Goal: Transaction & Acquisition: Purchase product/service

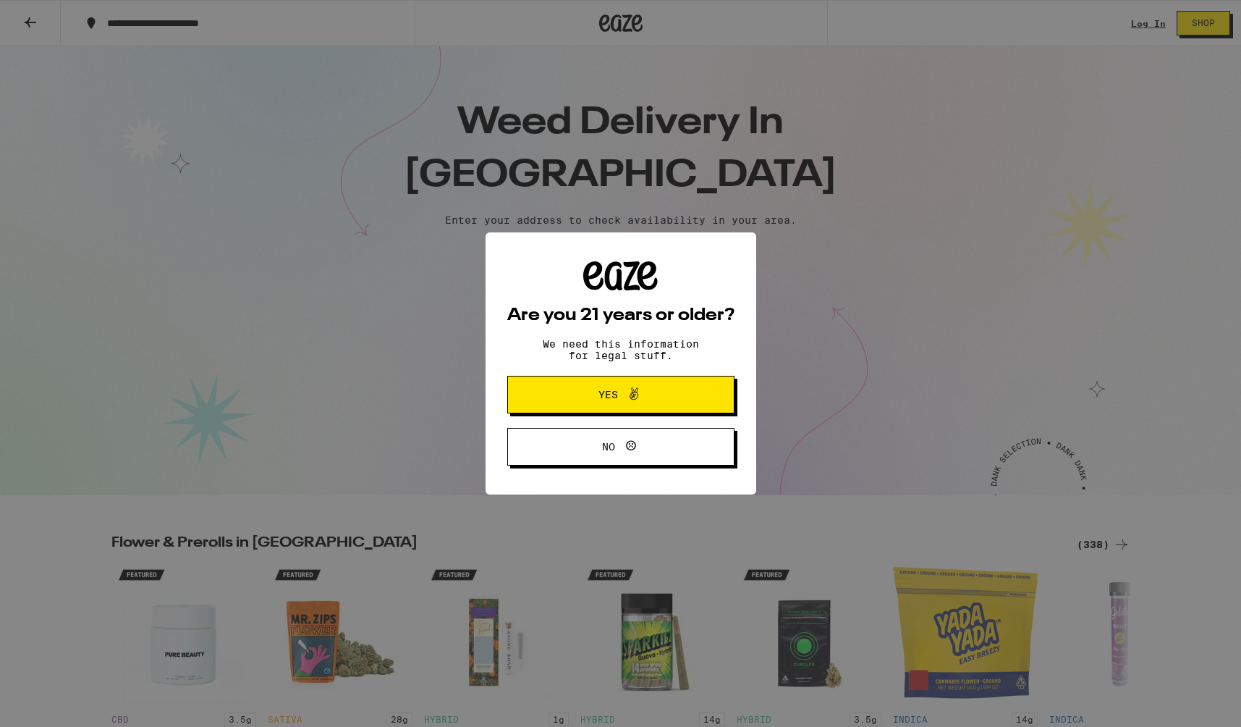
click at [602, 400] on span "Yes" at bounding box center [609, 394] width 20 height 10
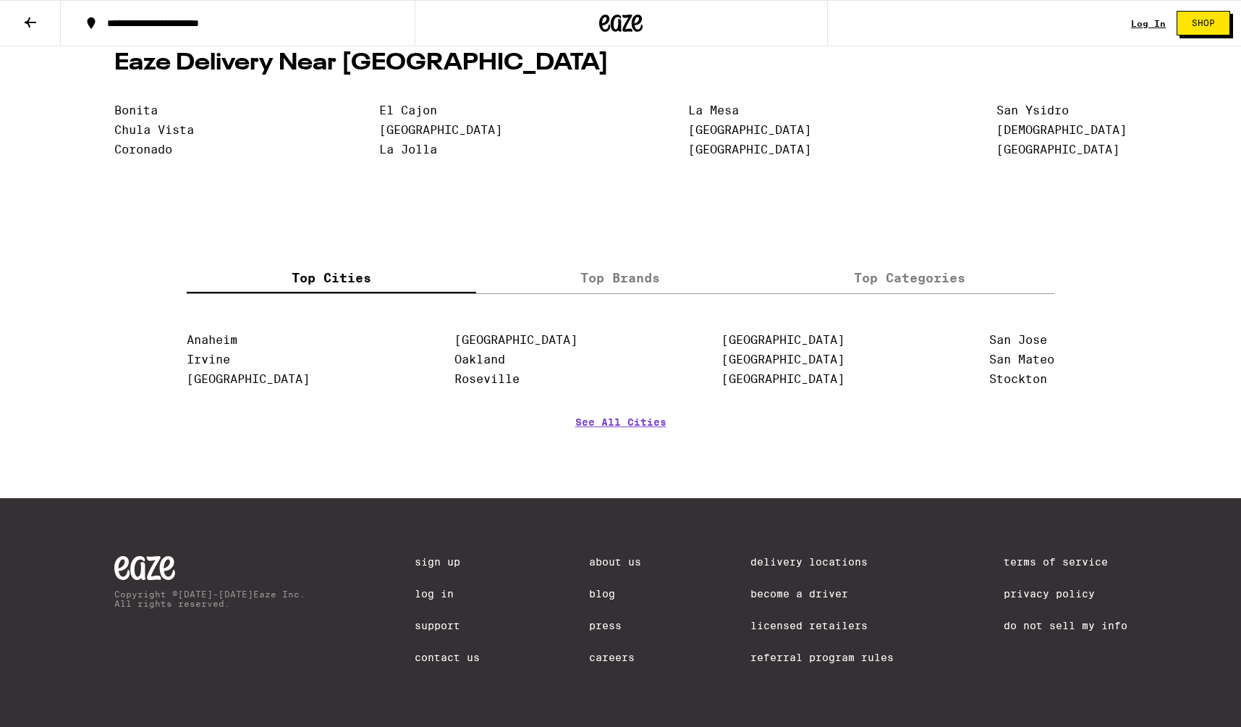
scroll to position [3220, 0]
click at [612, 655] on link "Careers" at bounding box center [615, 657] width 52 height 12
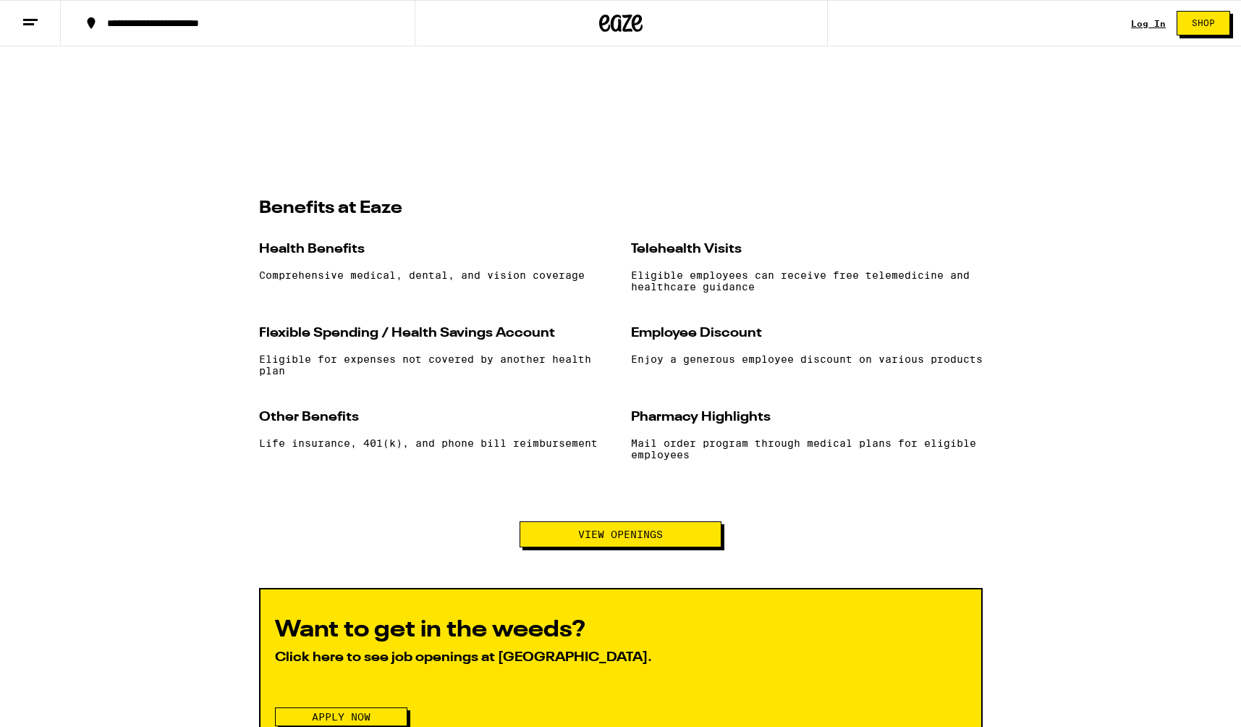
scroll to position [1191, 0]
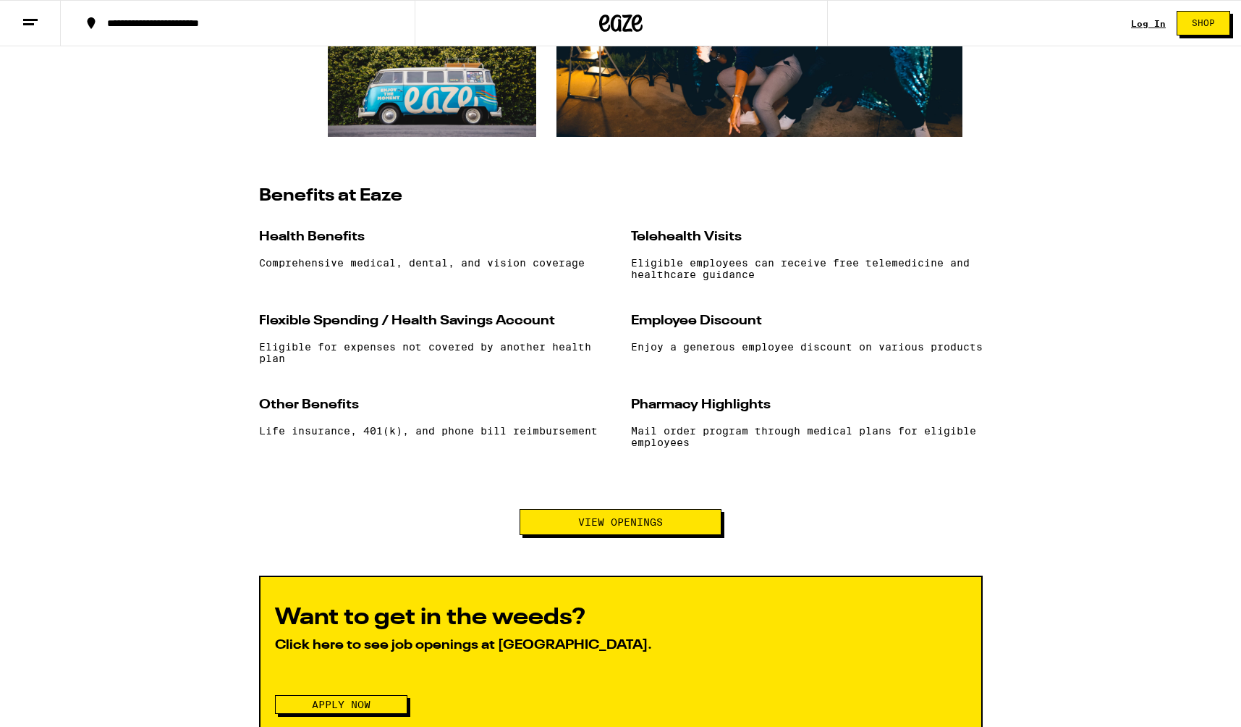
click at [599, 527] on span "View Openings" at bounding box center [620, 522] width 85 height 10
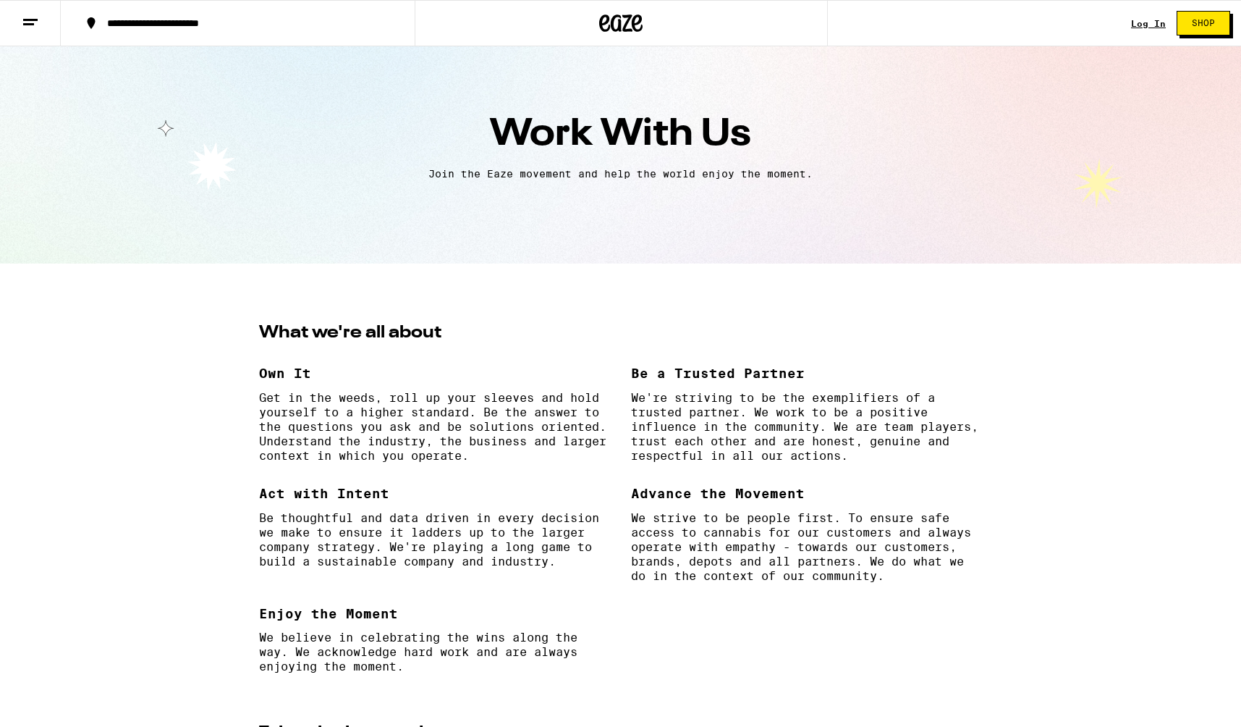
scroll to position [0, 0]
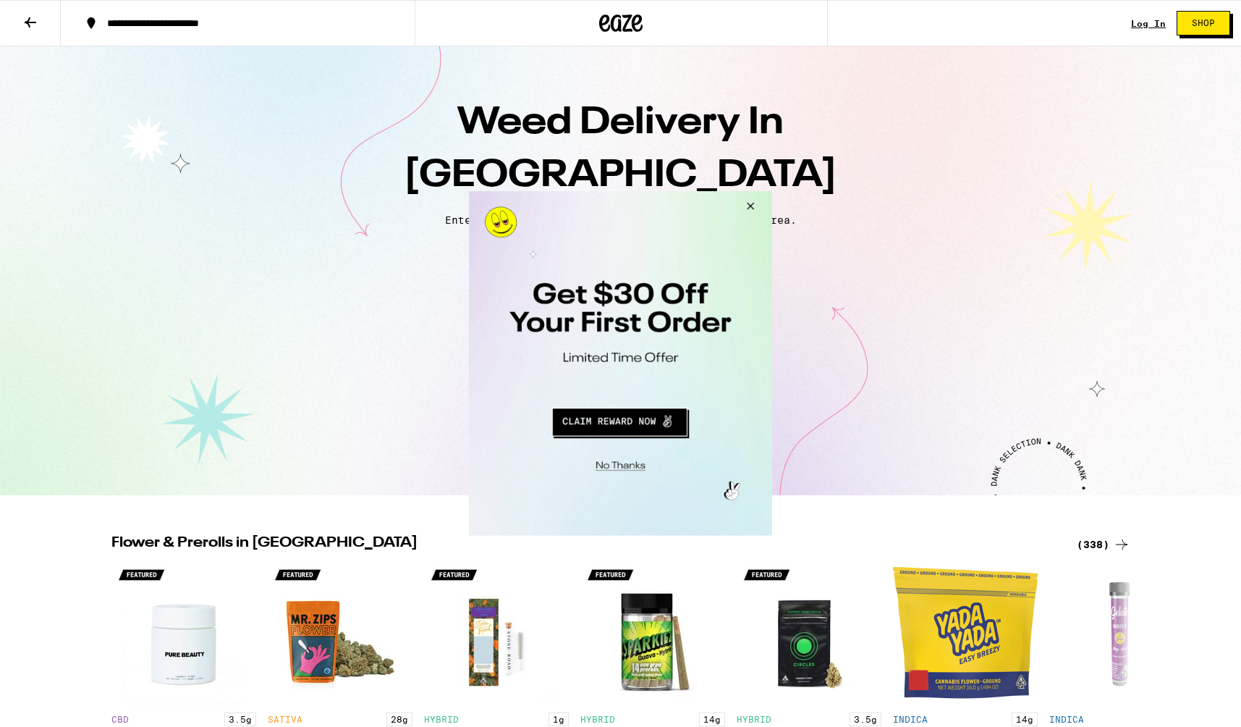
click at [752, 203] on button "Close Modal" at bounding box center [748, 208] width 39 height 35
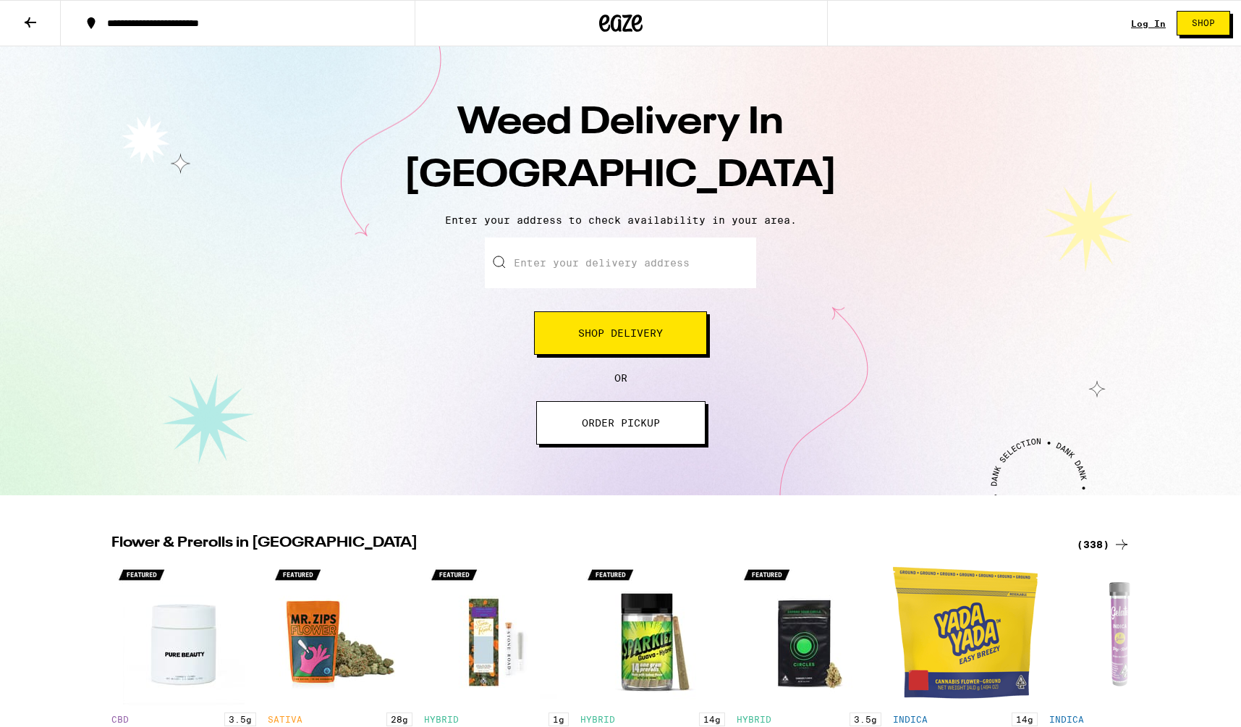
click at [608, 421] on span "ORDER PICKUP" at bounding box center [621, 423] width 78 height 10
